Goal: Task Accomplishment & Management: Use online tool/utility

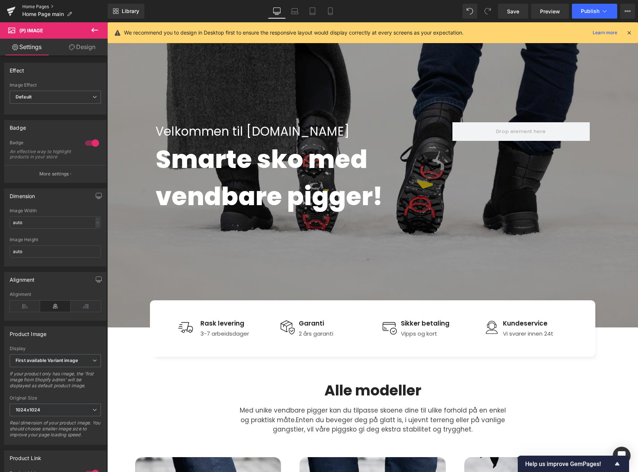
click at [41, 8] on link "Home Pages" at bounding box center [64, 7] width 85 height 6
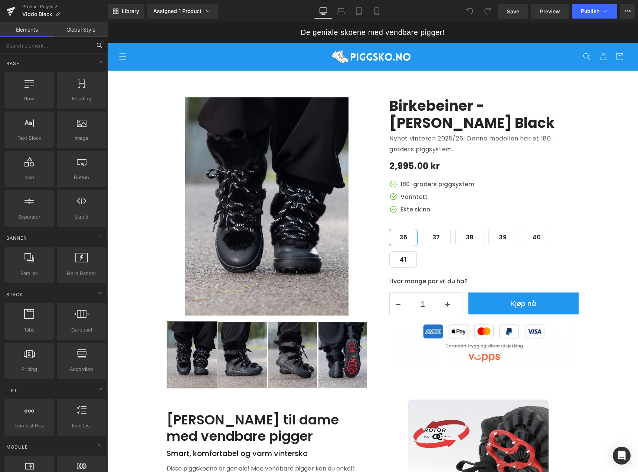
click at [50, 51] on input "text" at bounding box center [45, 45] width 91 height 16
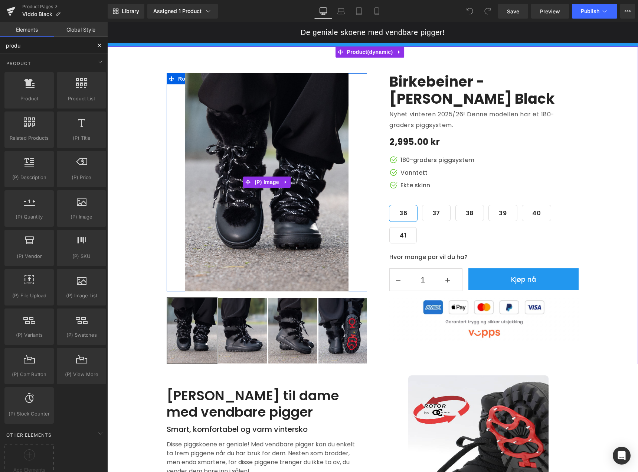
scroll to position [37, 0]
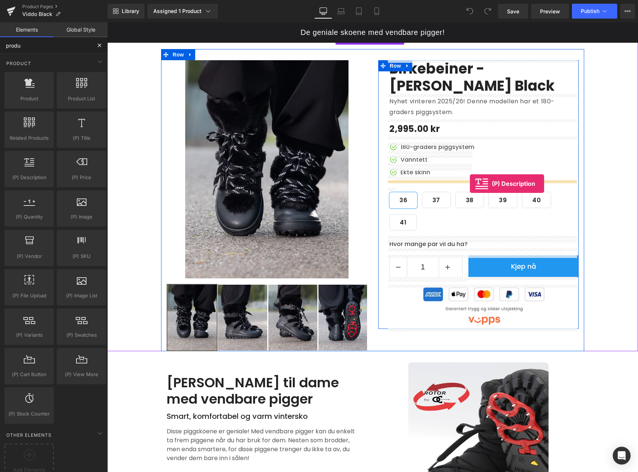
drag, startPoint x: 133, startPoint y: 196, endPoint x: 470, endPoint y: 183, distance: 337.1
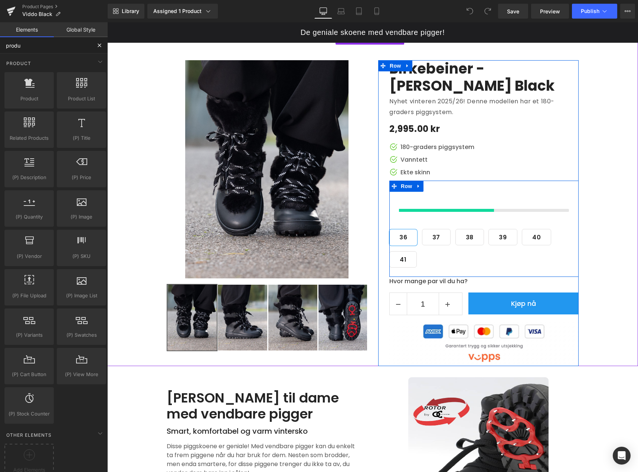
type input "produ"
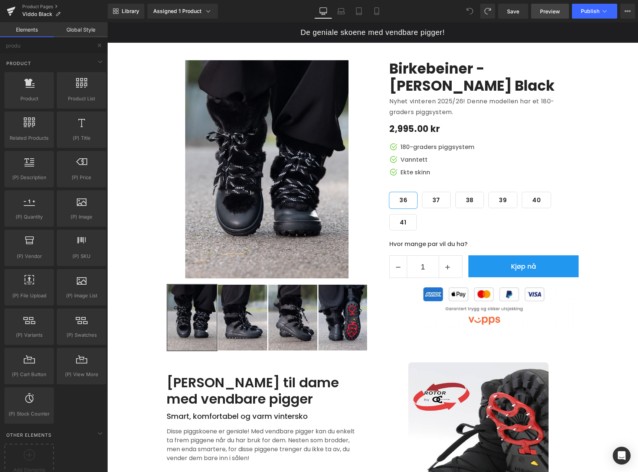
click at [557, 12] on span "Preview" at bounding box center [550, 11] width 20 height 8
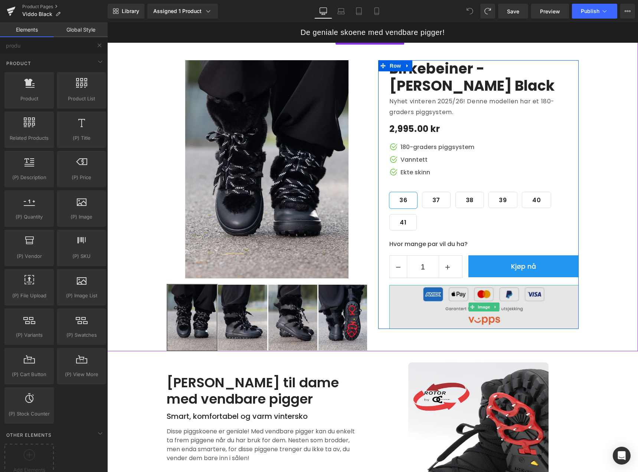
click at [535, 299] on img at bounding box center [484, 307] width 189 height 44
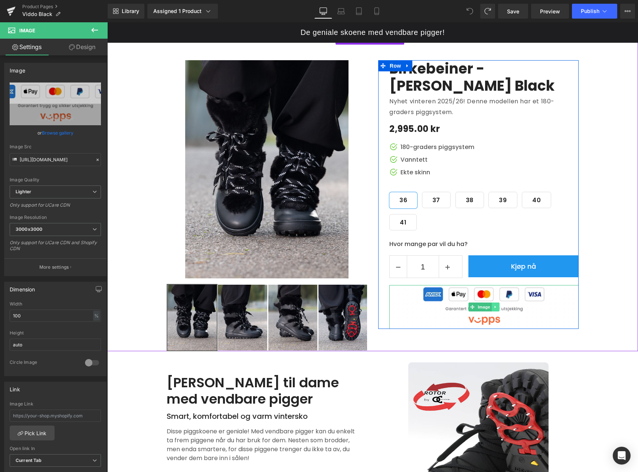
click at [495, 307] on icon at bounding box center [495, 306] width 1 height 3
click at [498, 306] on icon at bounding box center [500, 307] width 4 height 4
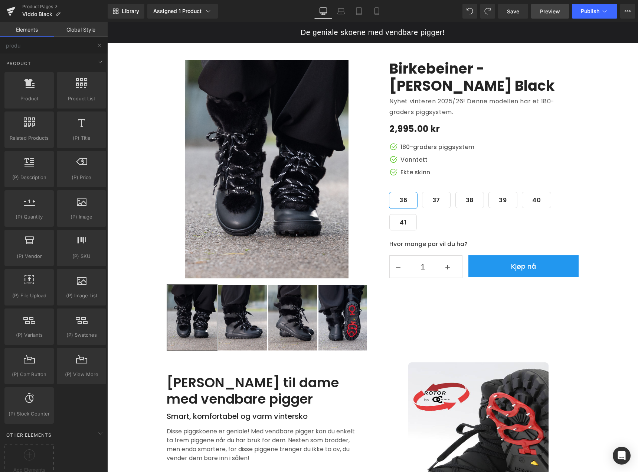
click at [544, 11] on span "Preview" at bounding box center [550, 11] width 20 height 8
click at [42, 8] on link "Product Pages" at bounding box center [64, 7] width 85 height 6
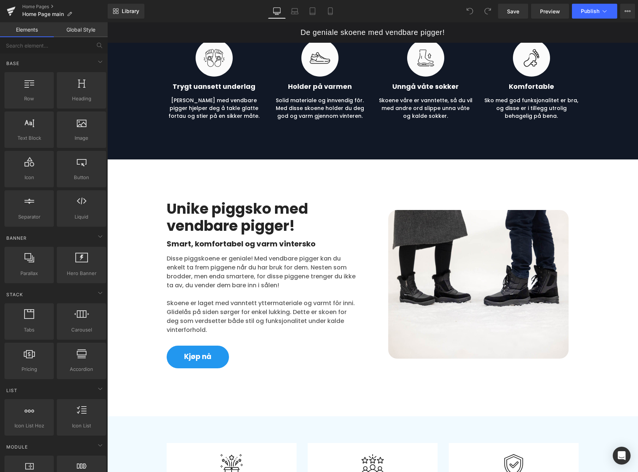
scroll to position [1226, 0]
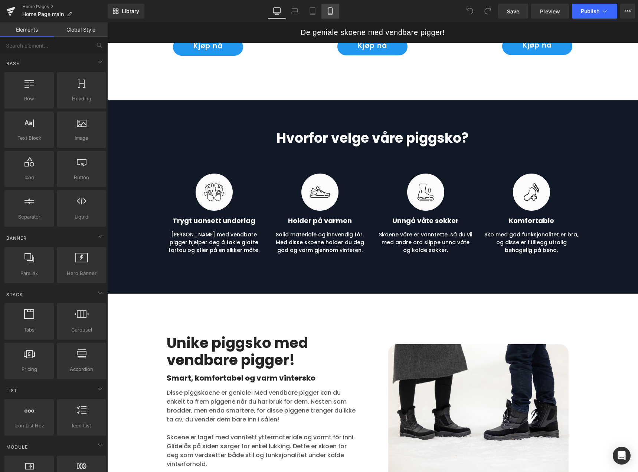
click at [330, 8] on icon at bounding box center [330, 10] width 7 height 7
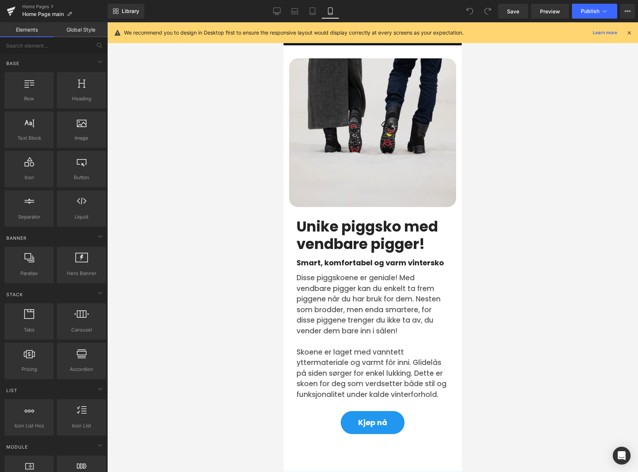
scroll to position [3313, 0]
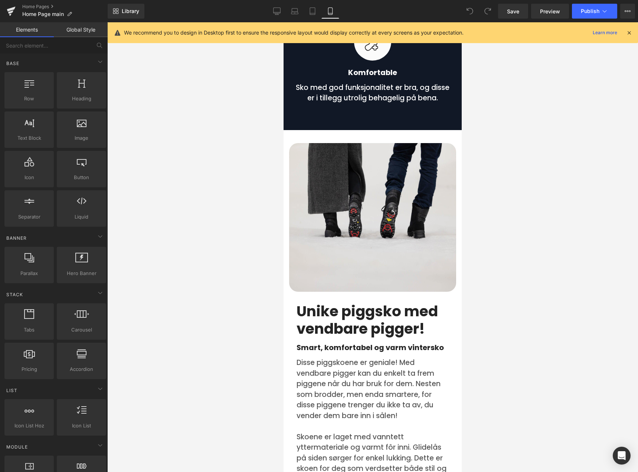
click at [363, 185] on img at bounding box center [372, 217] width 167 height 149
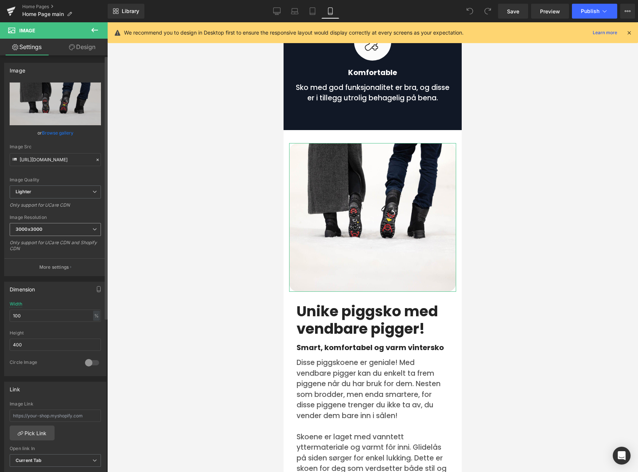
click at [84, 231] on span "3000x3000" at bounding box center [55, 229] width 91 height 13
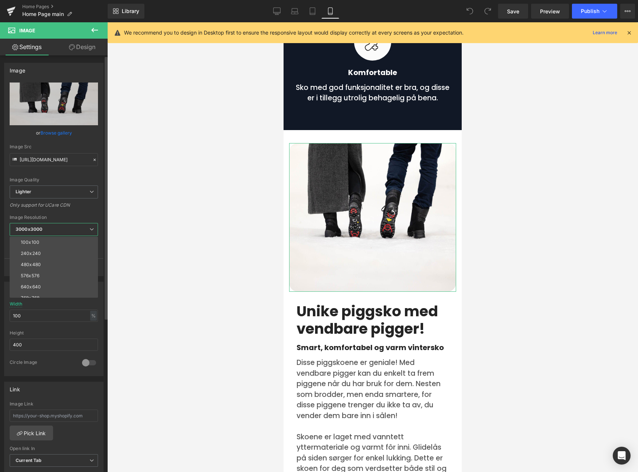
click at [92, 231] on icon at bounding box center [92, 229] width 4 height 4
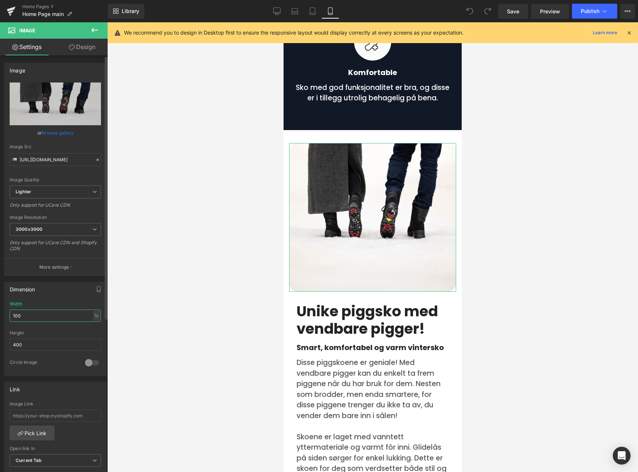
click at [69, 318] on input "100" at bounding box center [55, 315] width 91 height 12
click at [47, 347] on input "400" at bounding box center [55, 344] width 91 height 12
drag, startPoint x: 45, startPoint y: 347, endPoint x: 5, endPoint y: 347, distance: 40.5
click at [5, 347] on div "100% Width 100 % % px 400px Height 400 0 Circle Image" at bounding box center [55, 338] width 102 height 74
click at [87, 363] on div at bounding box center [92, 363] width 18 height 12
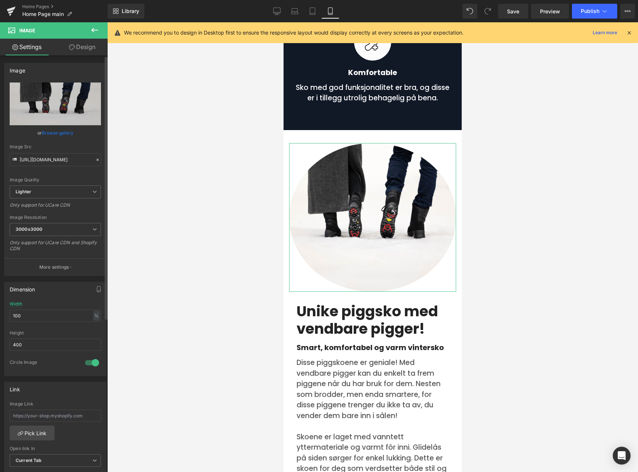
click at [87, 362] on div at bounding box center [92, 363] width 18 height 12
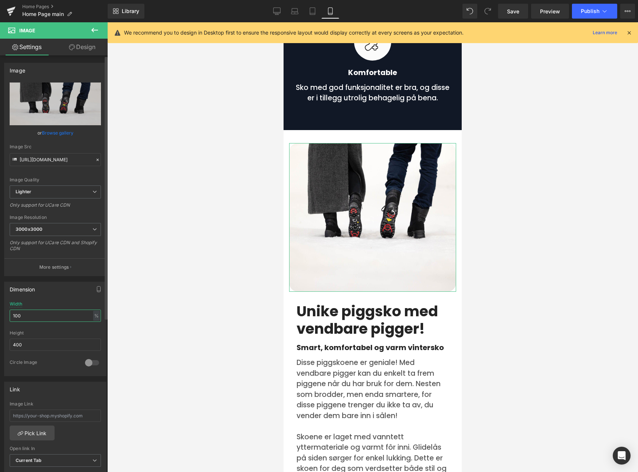
click at [57, 316] on input "100" at bounding box center [55, 315] width 91 height 12
click at [48, 343] on input "400" at bounding box center [55, 344] width 91 height 12
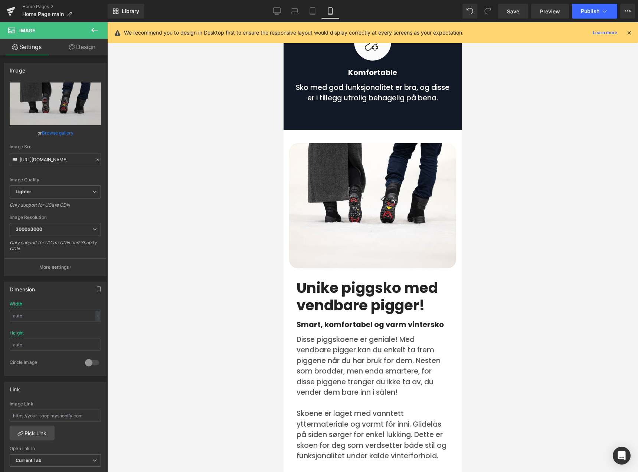
click at [181, 291] on div at bounding box center [372, 246] width 531 height 449
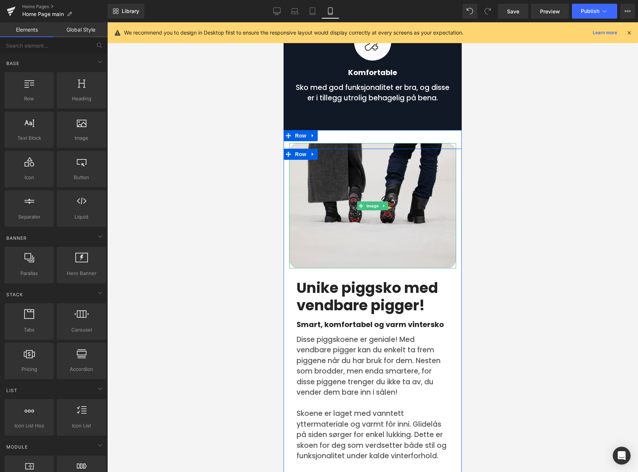
click at [371, 173] on img at bounding box center [372, 206] width 167 height 126
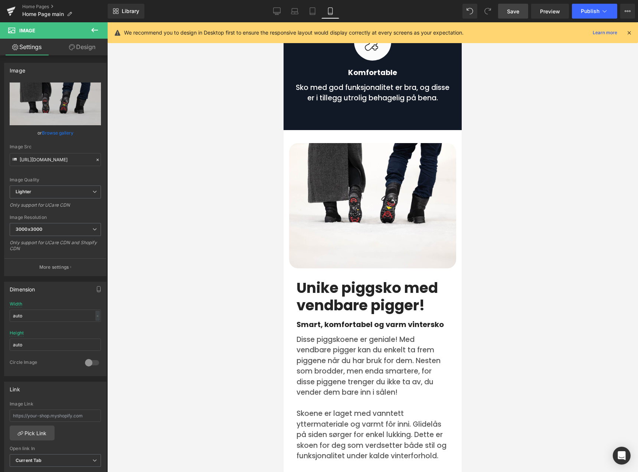
click at [514, 12] on span "Save" at bounding box center [513, 11] width 12 height 8
click at [587, 11] on span "Publish" at bounding box center [590, 11] width 19 height 6
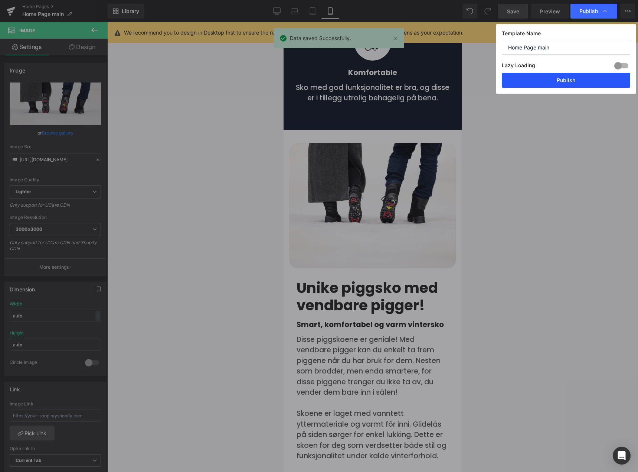
click at [563, 79] on button "Publish" at bounding box center [566, 80] width 128 height 15
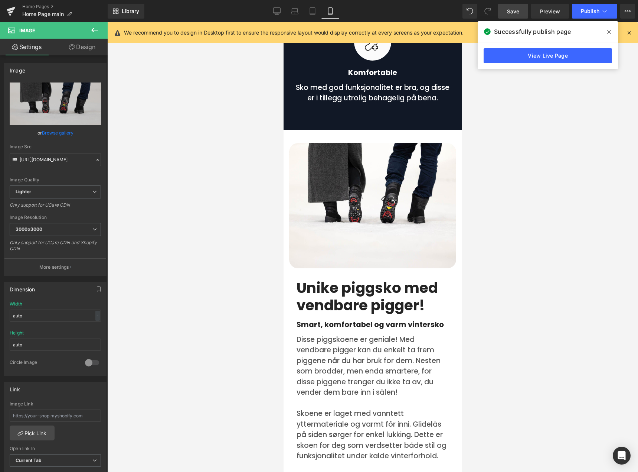
click at [543, 171] on div at bounding box center [372, 246] width 531 height 449
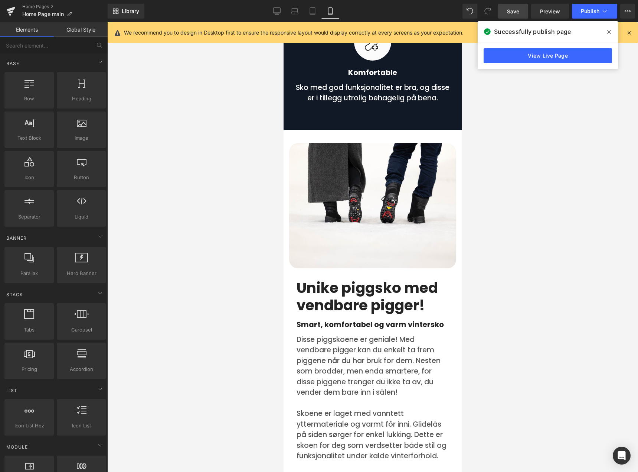
click at [608, 33] on icon at bounding box center [610, 32] width 4 height 6
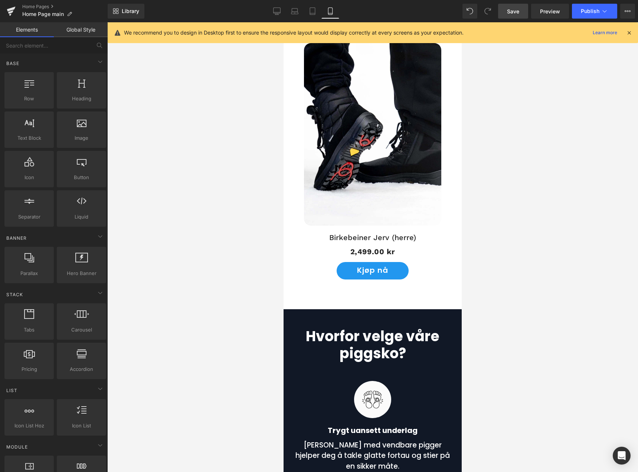
scroll to position [2422, 0]
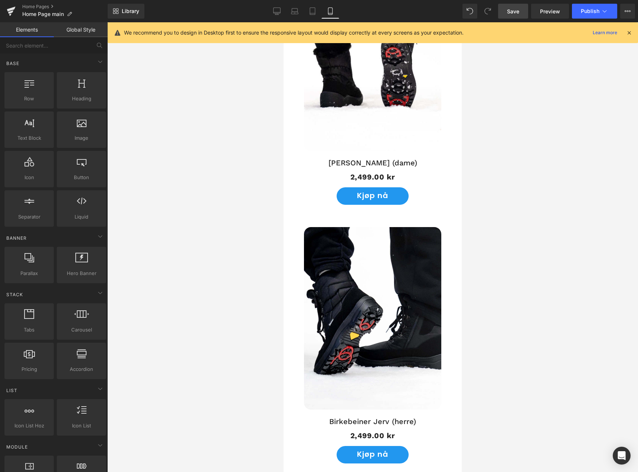
click at [355, 330] on img at bounding box center [372, 318] width 137 height 183
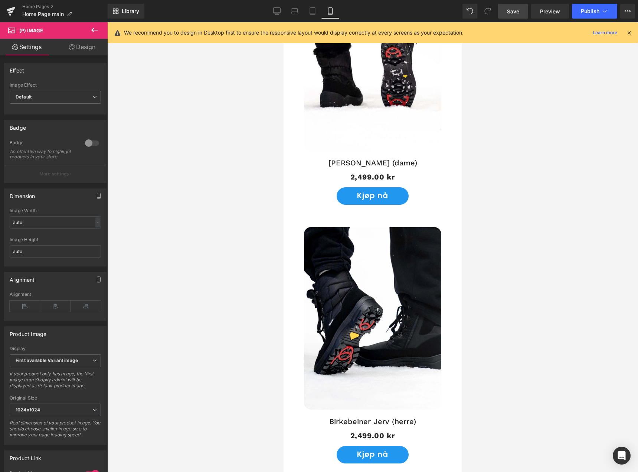
click at [226, 281] on div at bounding box center [372, 246] width 531 height 449
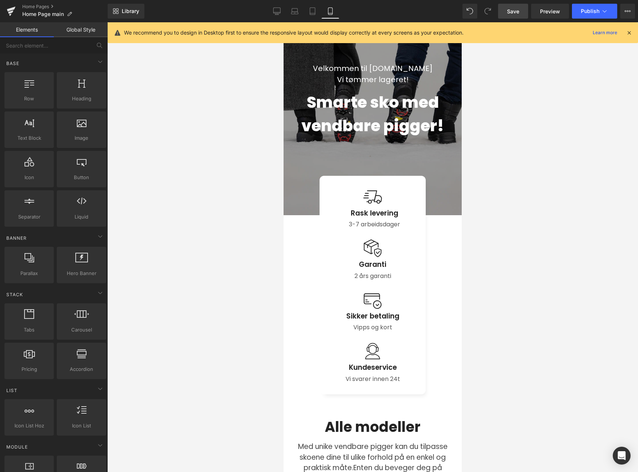
scroll to position [0, 0]
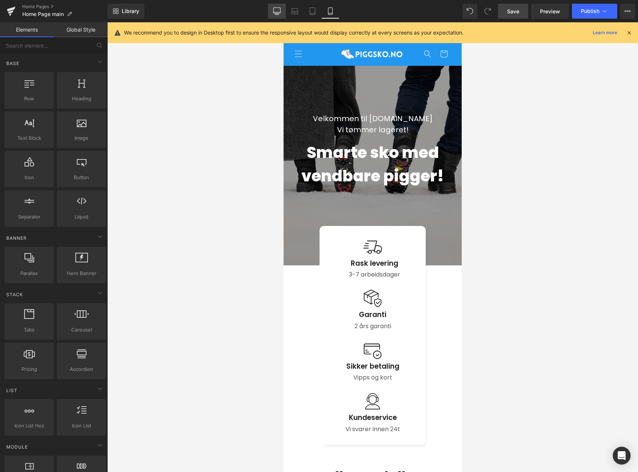
click at [277, 12] on icon at bounding box center [276, 10] width 7 height 7
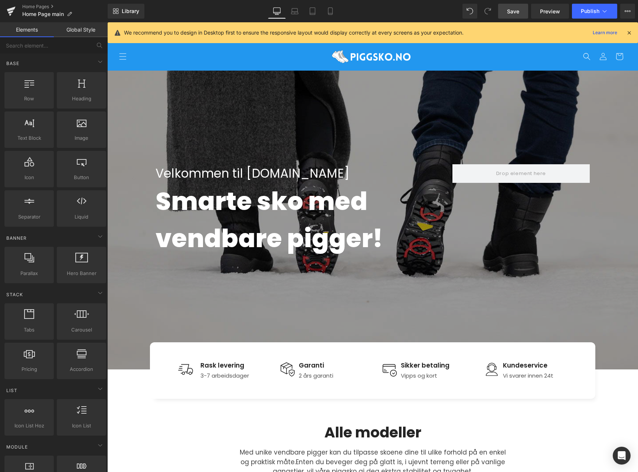
scroll to position [48, 0]
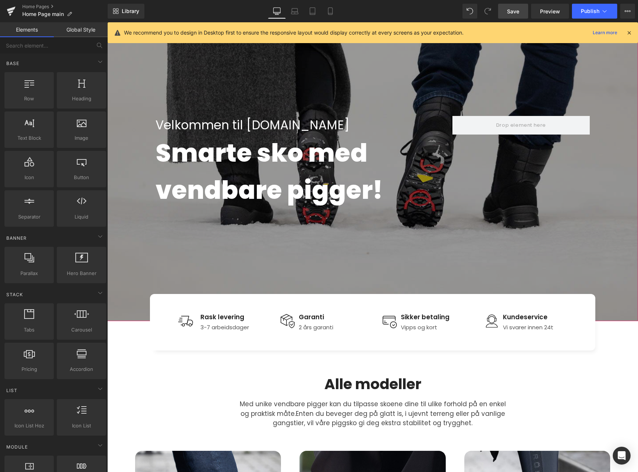
click at [524, 262] on div at bounding box center [372, 171] width 531 height 299
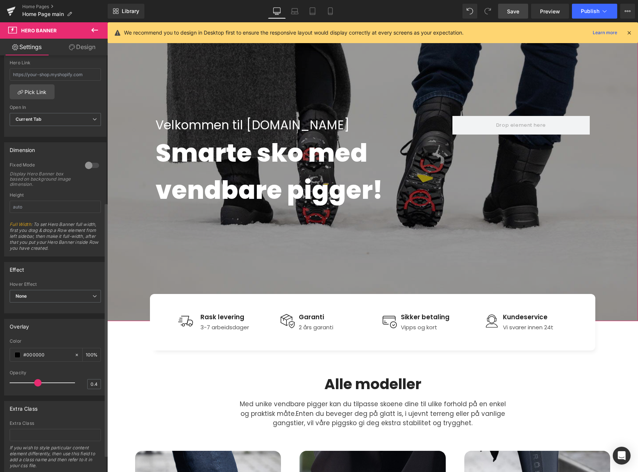
scroll to position [260, 0]
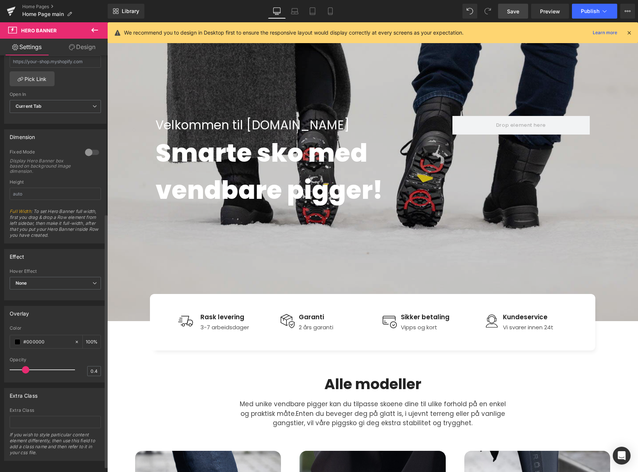
drag, startPoint x: 36, startPoint y: 371, endPoint x: 24, endPoint y: 370, distance: 12.3
click at [24, 370] on span at bounding box center [25, 369] width 7 height 7
click at [591, 9] on span "Publish" at bounding box center [590, 11] width 19 height 6
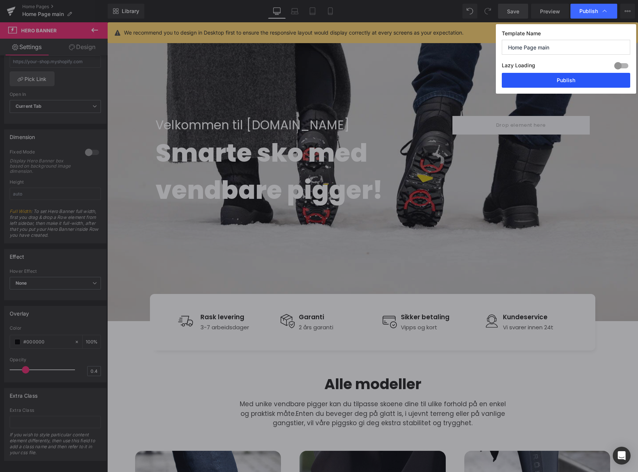
drag, startPoint x: 580, startPoint y: 79, endPoint x: 374, endPoint y: 181, distance: 230.9
click at [580, 79] on button "Publish" at bounding box center [566, 80] width 128 height 15
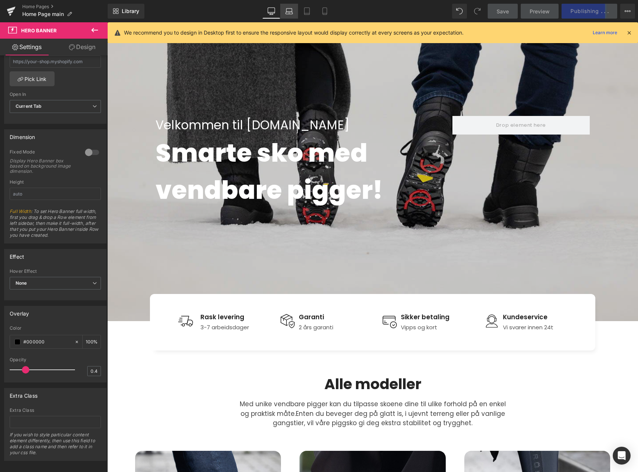
click at [286, 13] on icon at bounding box center [289, 10] width 7 height 7
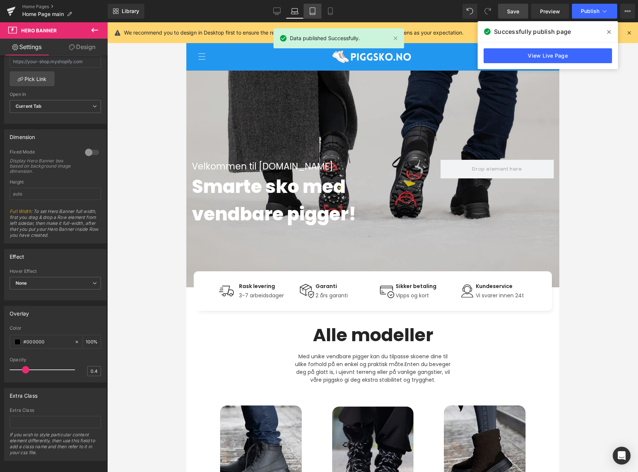
click at [308, 13] on link "Tablet" at bounding box center [313, 11] width 18 height 15
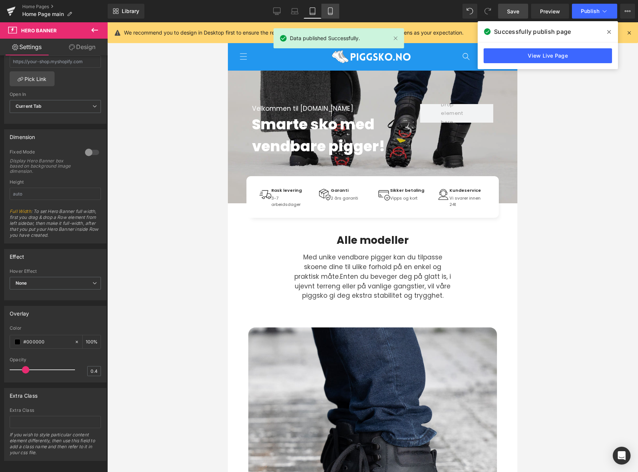
click at [328, 13] on icon at bounding box center [330, 10] width 7 height 7
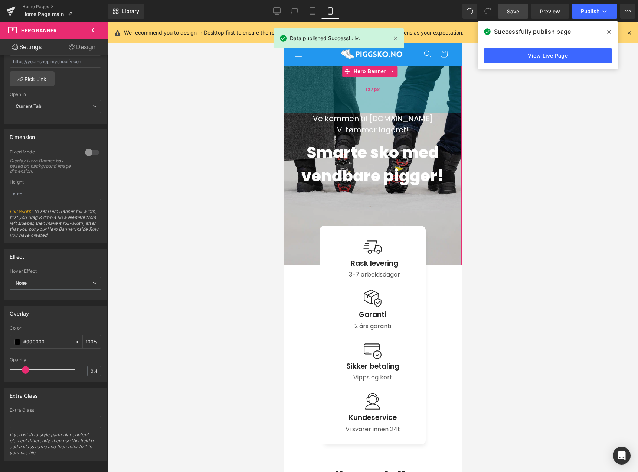
click at [348, 91] on div "127px" at bounding box center [373, 89] width 178 height 47
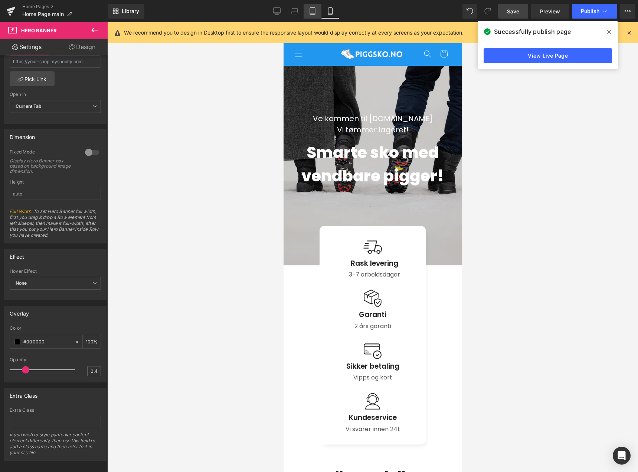
click at [310, 9] on icon at bounding box center [312, 10] width 7 height 7
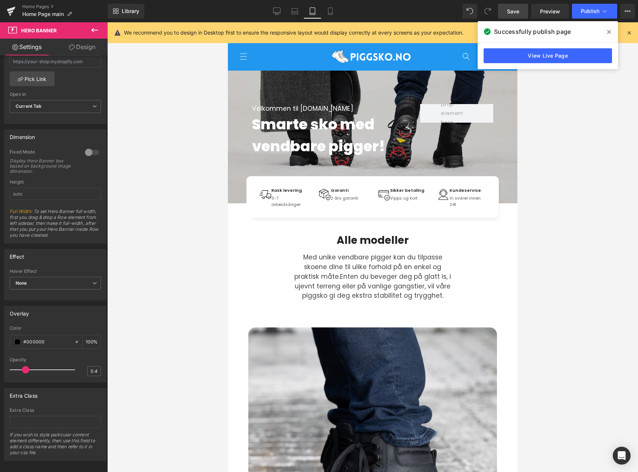
scroll to position [6, 0]
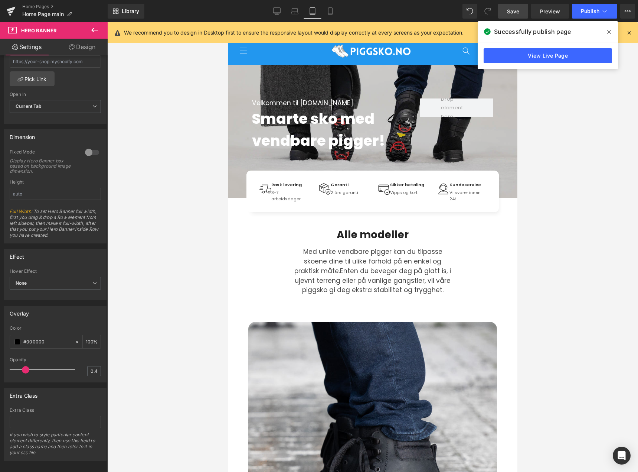
click at [179, 157] on div at bounding box center [372, 246] width 531 height 449
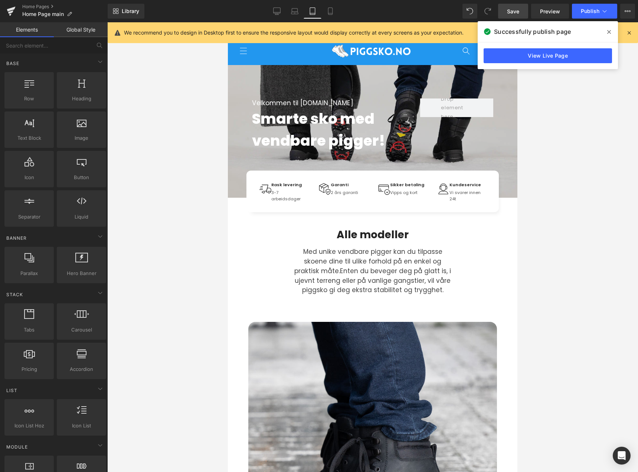
click at [609, 32] on icon at bounding box center [610, 32] width 4 height 4
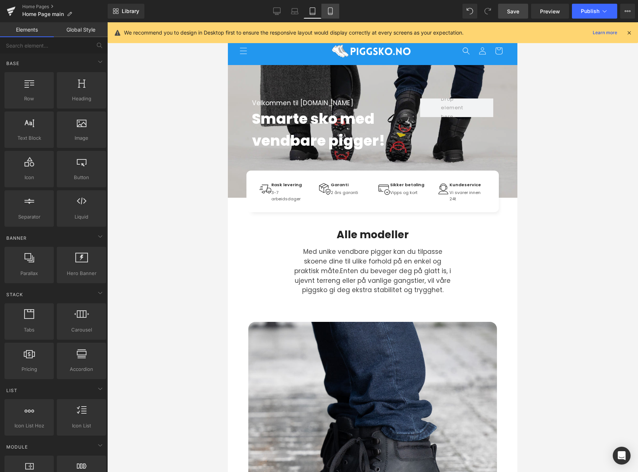
click at [333, 10] on icon at bounding box center [330, 10] width 7 height 7
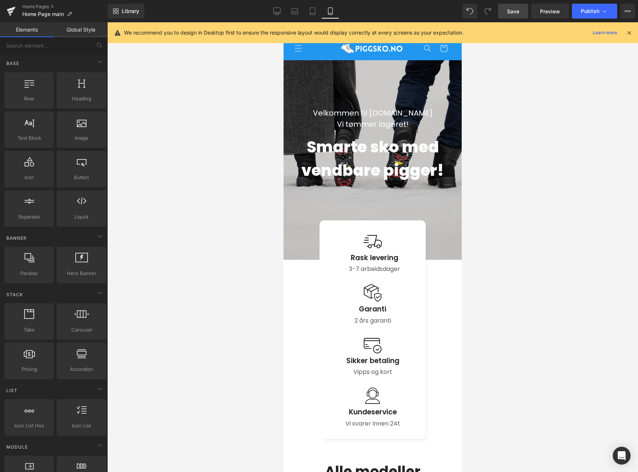
scroll to position [43, 0]
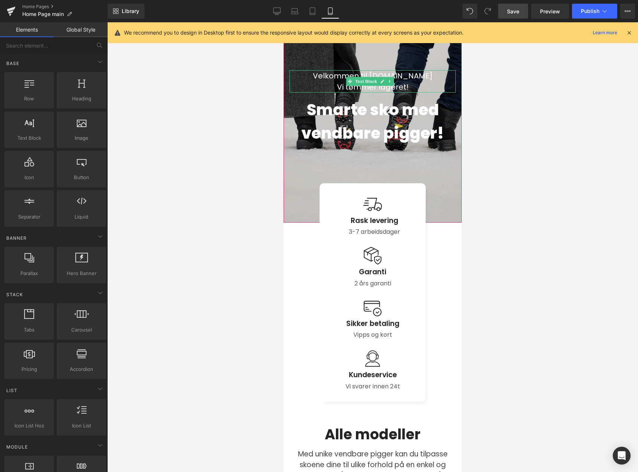
click at [354, 87] on p "Vi tømmer lageret!" at bounding box center [373, 86] width 166 height 11
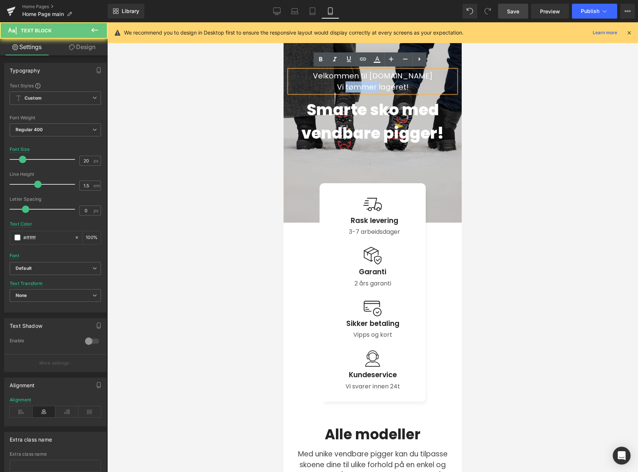
click at [354, 87] on p "Vi tømmer lageret!" at bounding box center [373, 86] width 166 height 11
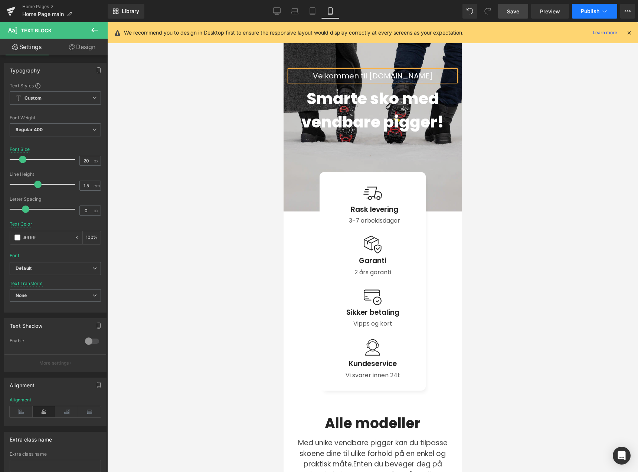
click at [590, 13] on span "Publish" at bounding box center [590, 11] width 19 height 6
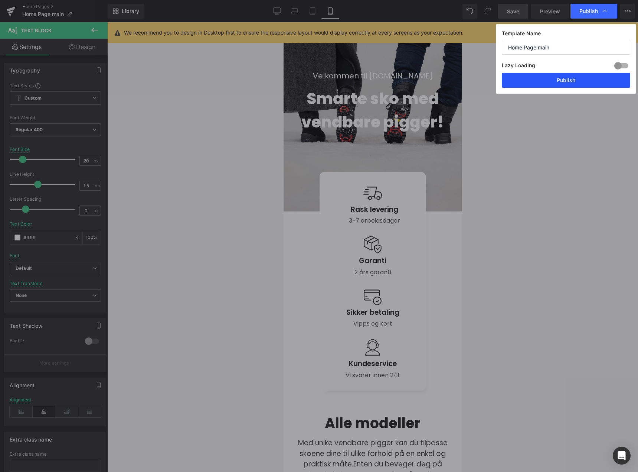
click at [579, 82] on button "Publish" at bounding box center [566, 80] width 128 height 15
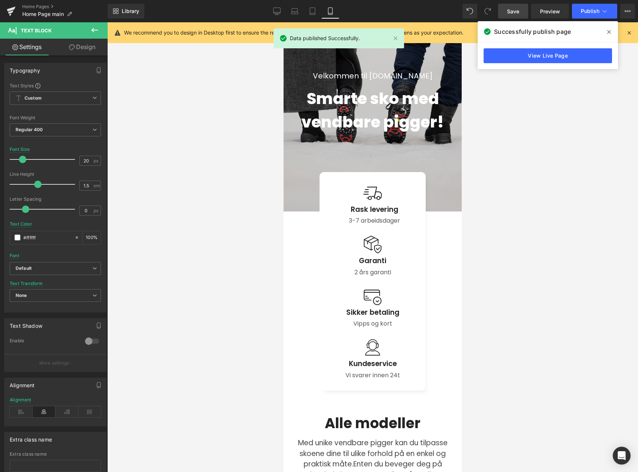
click at [609, 33] on icon at bounding box center [610, 32] width 4 height 6
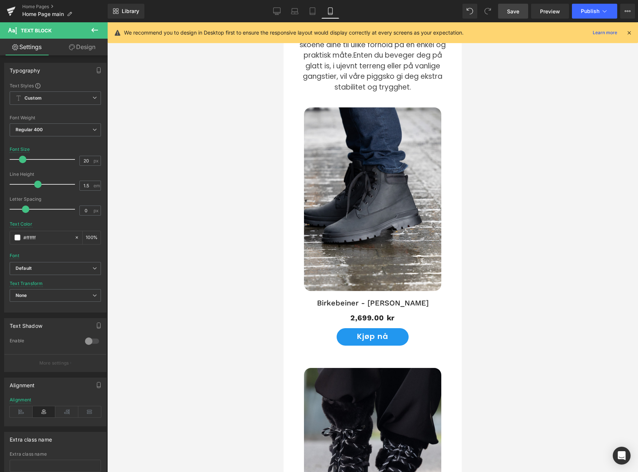
scroll to position [266, 0]
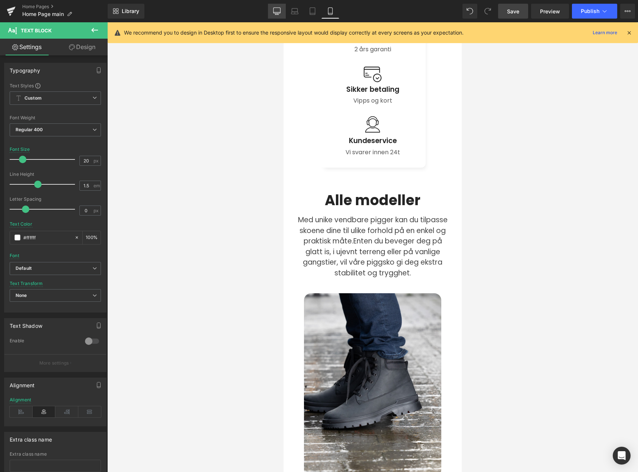
click at [271, 13] on link "Desktop" at bounding box center [277, 11] width 18 height 15
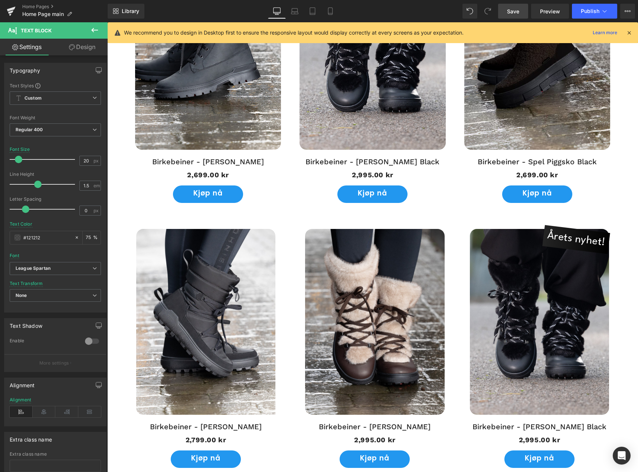
scroll to position [557, 0]
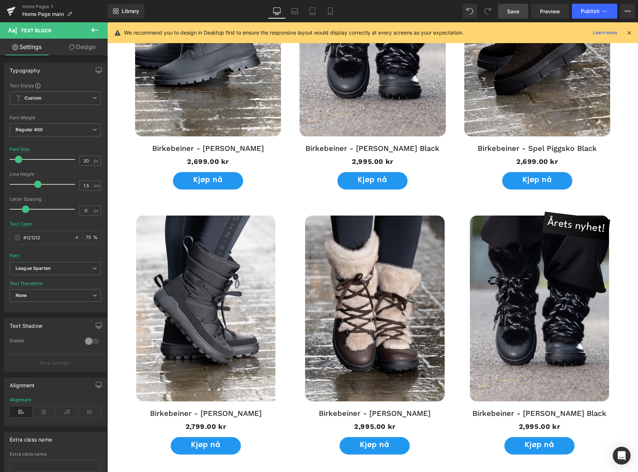
click at [277, 14] on icon at bounding box center [276, 10] width 7 height 7
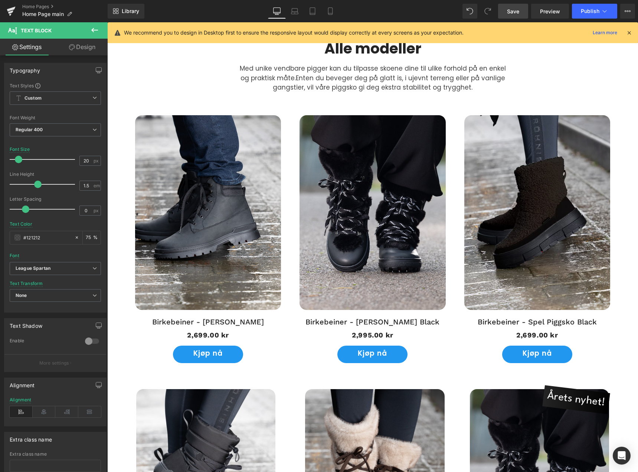
scroll to position [371, 0]
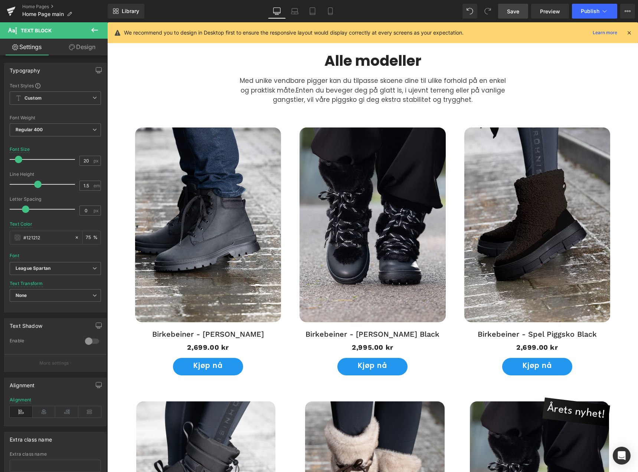
click at [367, 179] on img at bounding box center [373, 224] width 146 height 195
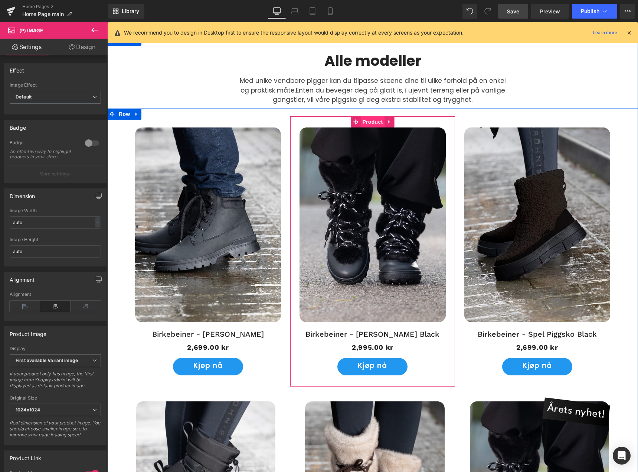
click at [366, 120] on span "Product" at bounding box center [373, 121] width 24 height 11
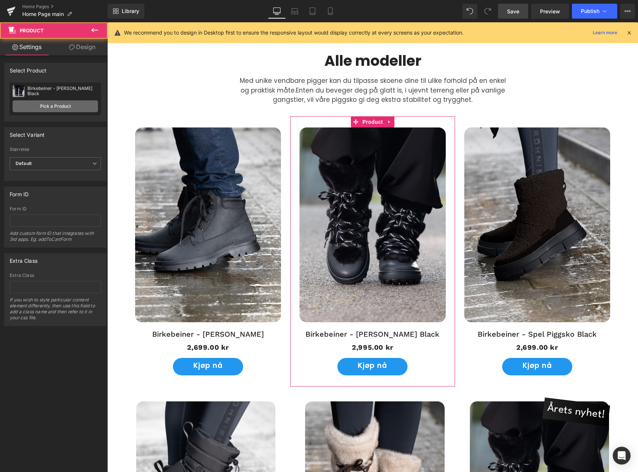
click at [71, 107] on link "Pick a Product" at bounding box center [55, 106] width 85 height 12
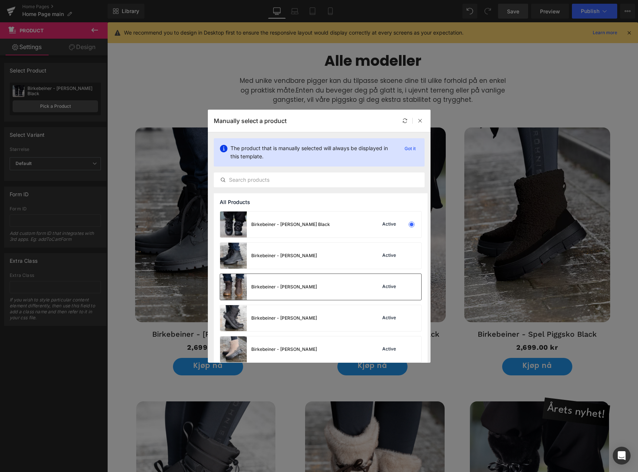
click at [314, 286] on div "Birkebeiner - [PERSON_NAME]" at bounding box center [284, 286] width 66 height 7
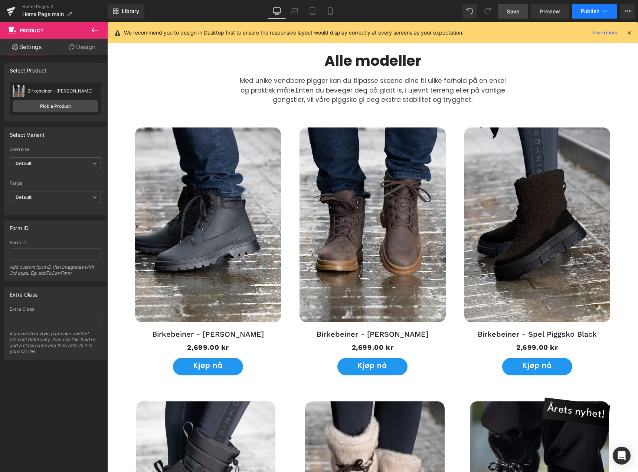
click at [591, 10] on span "Publish" at bounding box center [590, 11] width 19 height 6
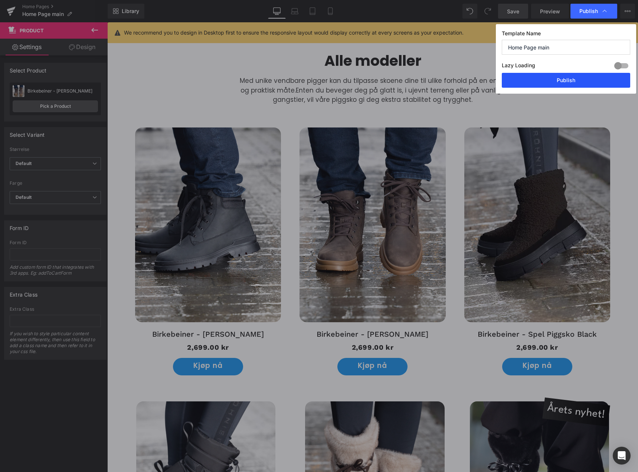
drag, startPoint x: 573, startPoint y: 81, endPoint x: 411, endPoint y: 162, distance: 181.4
click at [573, 81] on button "Publish" at bounding box center [566, 80] width 128 height 15
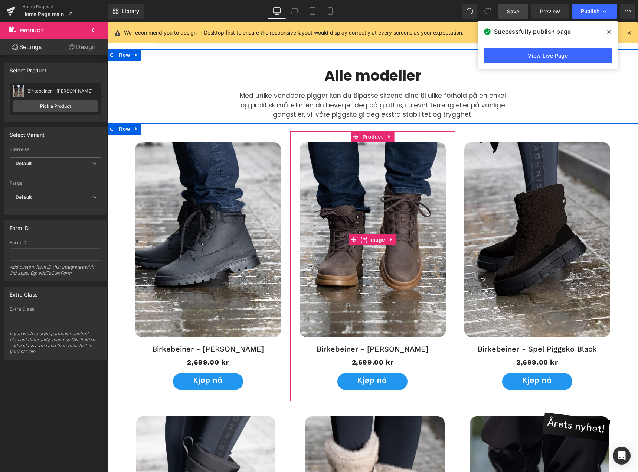
scroll to position [334, 0]
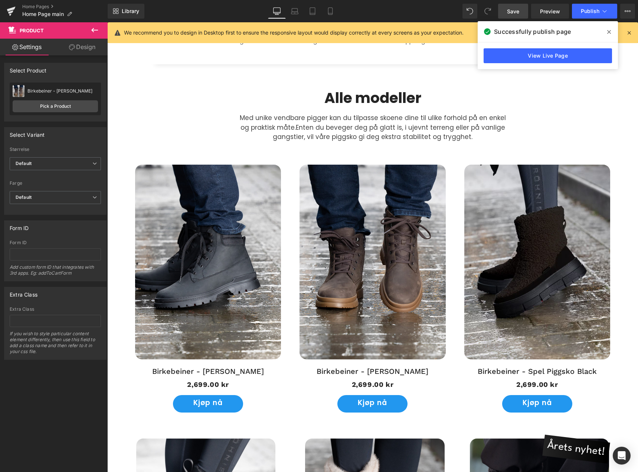
click at [611, 29] on span at bounding box center [609, 32] width 12 height 12
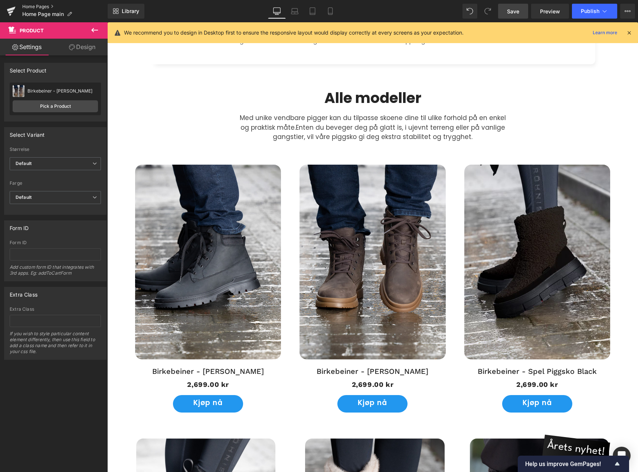
click at [43, 4] on link "Home Pages" at bounding box center [64, 7] width 85 height 6
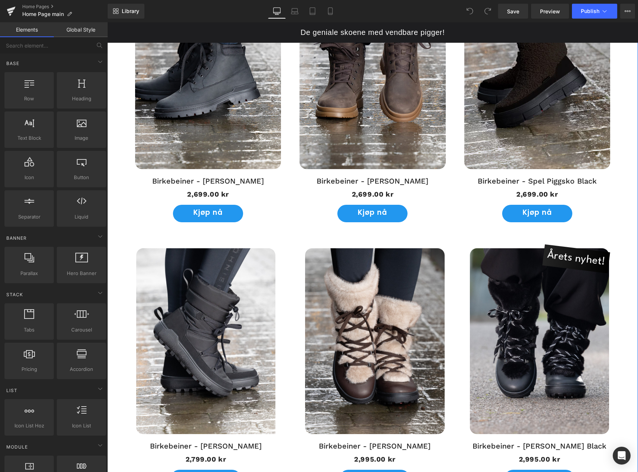
scroll to position [520, 0]
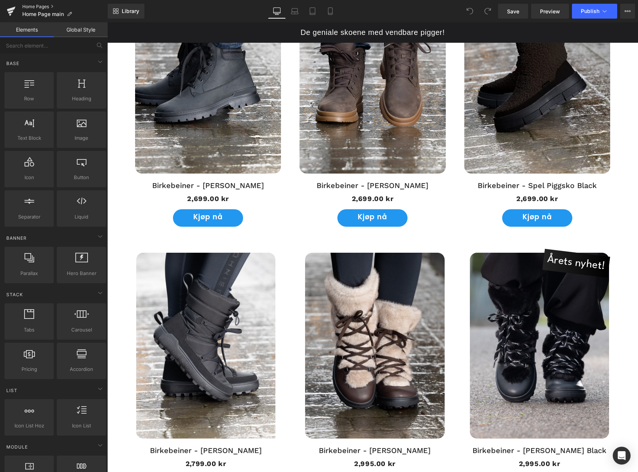
click at [45, 7] on link "Home Pages" at bounding box center [64, 7] width 85 height 6
